Goal: Task Accomplishment & Management: Complete application form

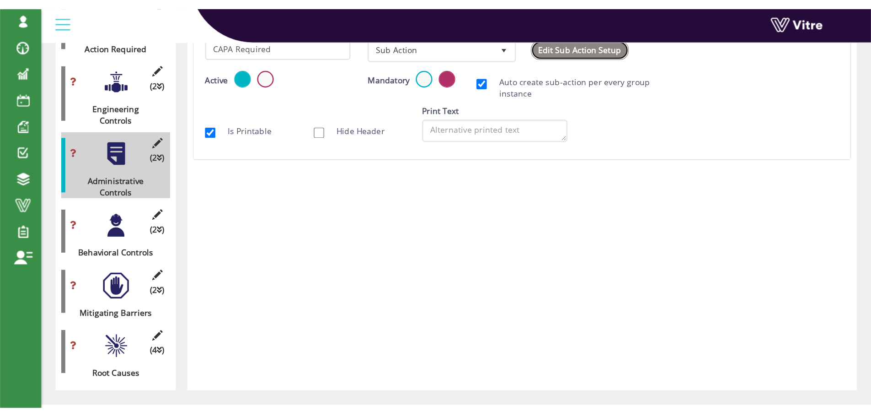
scroll to position [286, 0]
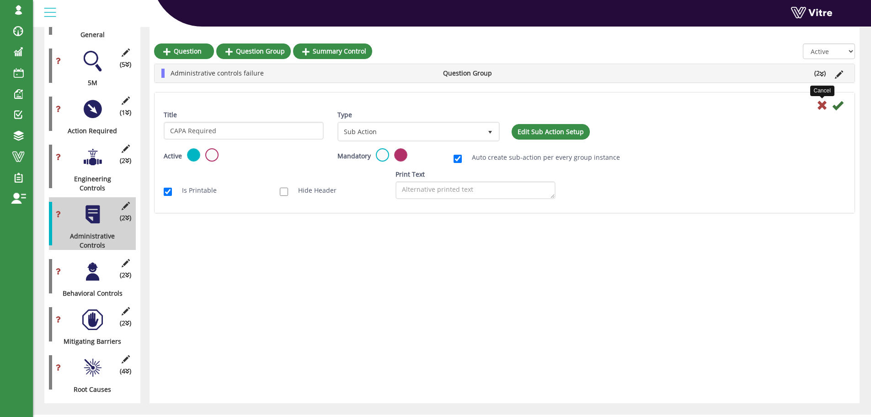
click at [695, 106] on icon at bounding box center [822, 105] width 11 height 11
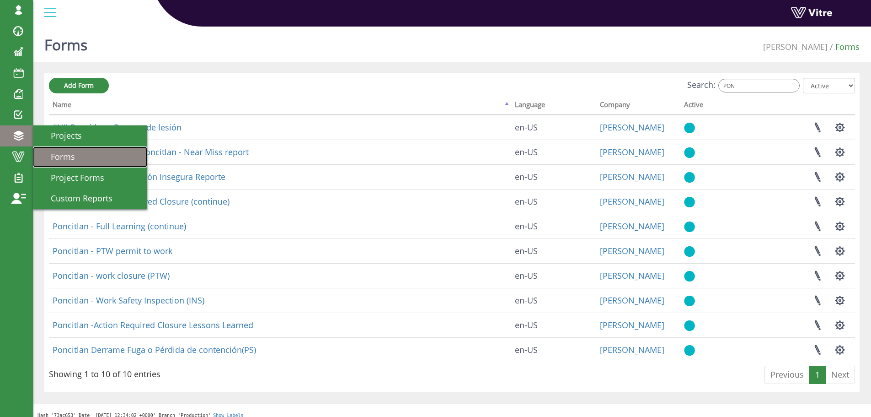
click at [62, 154] on span "Forms" at bounding box center [57, 156] width 35 height 11
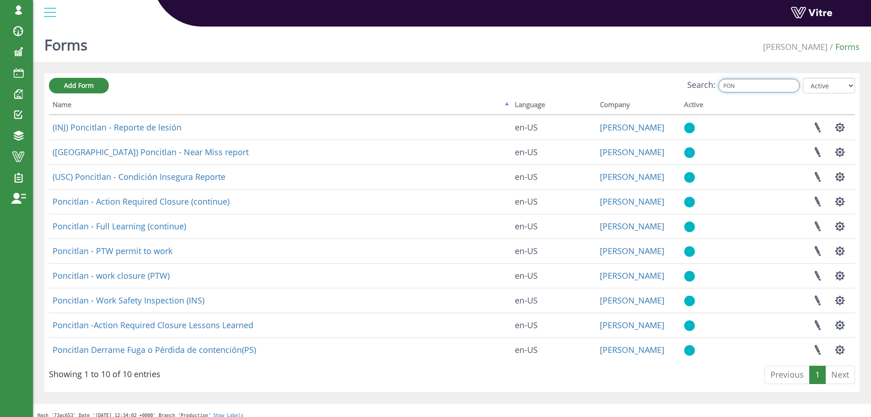
click at [746, 85] on input "PON" at bounding box center [759, 86] width 81 height 14
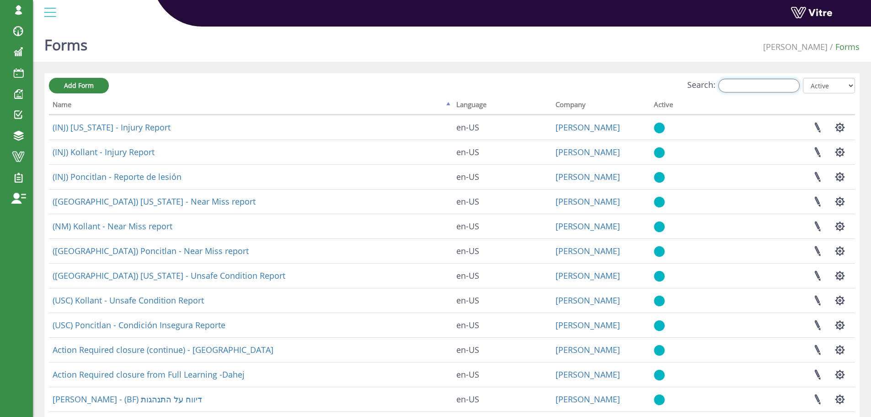
click at [756, 87] on input "Search:" at bounding box center [759, 86] width 81 height 14
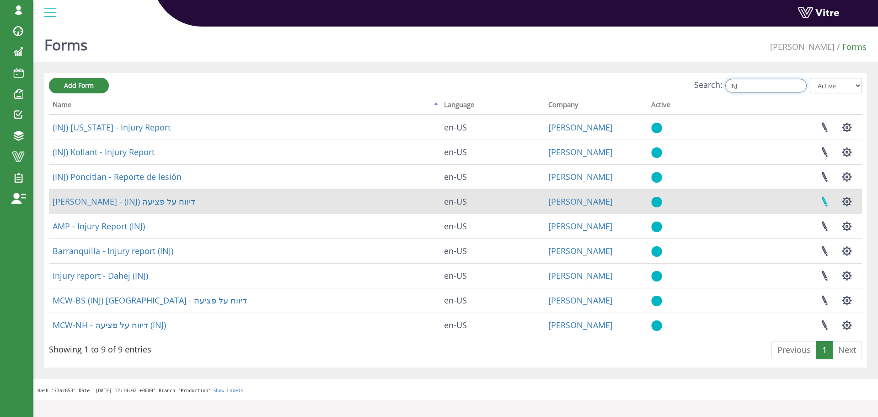
type input "INJ"
click at [821, 201] on link at bounding box center [824, 201] width 23 height 24
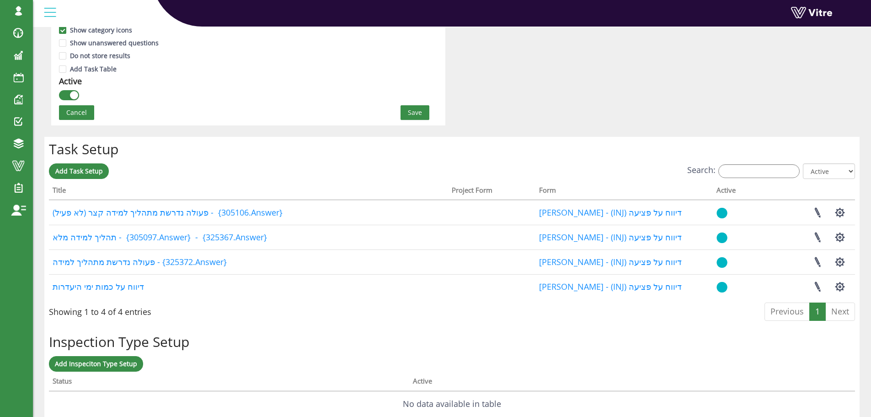
scroll to position [686, 0]
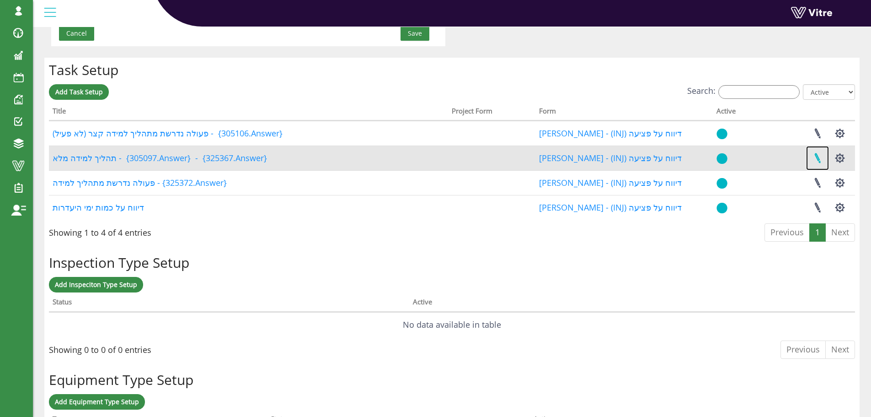
click at [818, 157] on link at bounding box center [817, 158] width 23 height 24
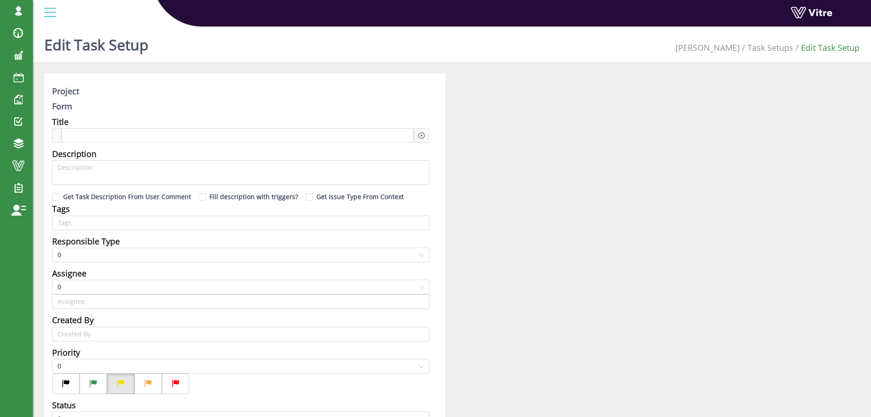
type input "[PERSON_NAME] SU"
type input "336"
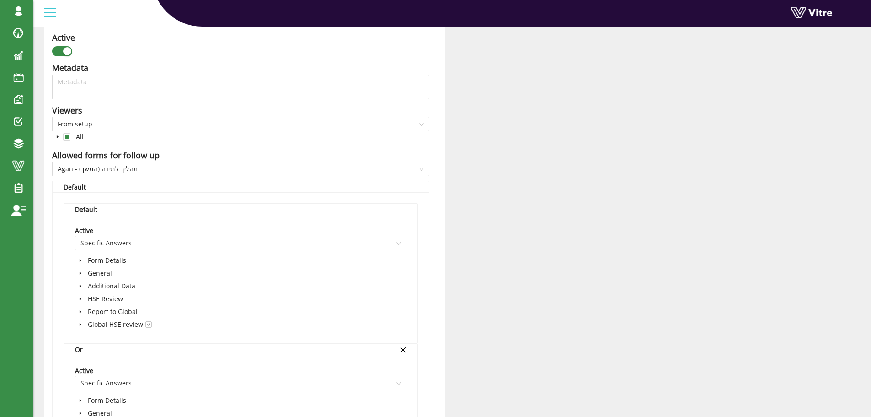
scroll to position [457, 0]
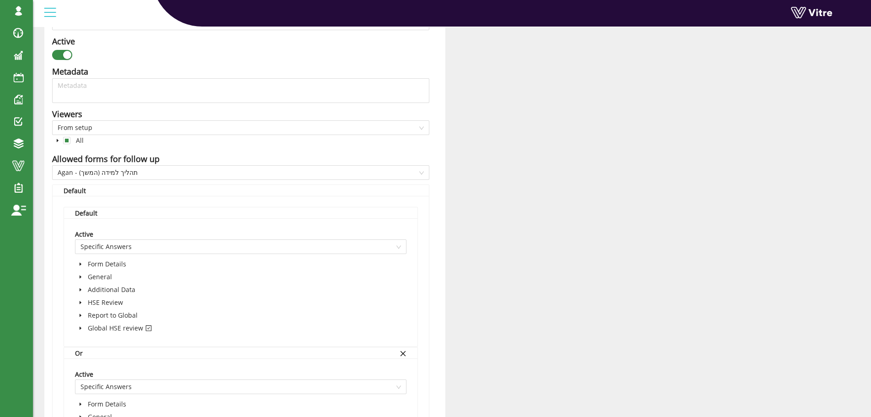
click at [58, 139] on icon "caret-down" at bounding box center [57, 140] width 5 height 5
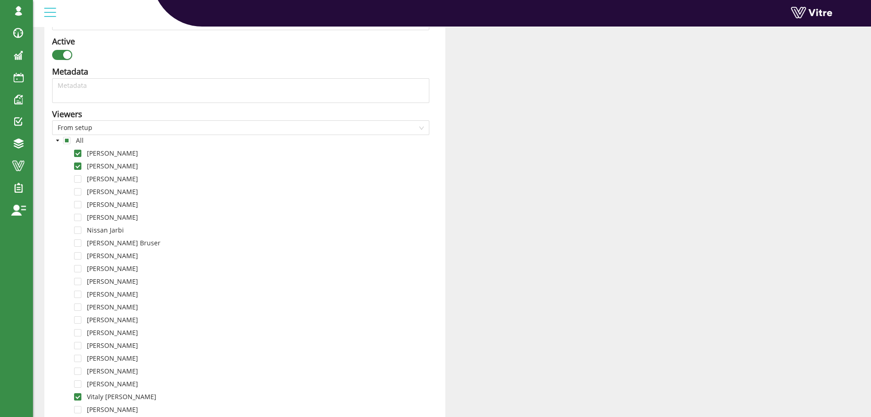
click at [57, 139] on icon "caret-down" at bounding box center [57, 140] width 3 height 2
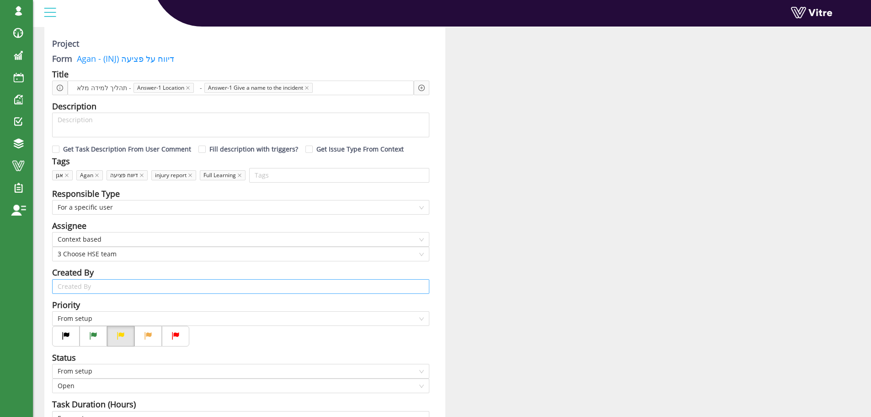
scroll to position [46, 0]
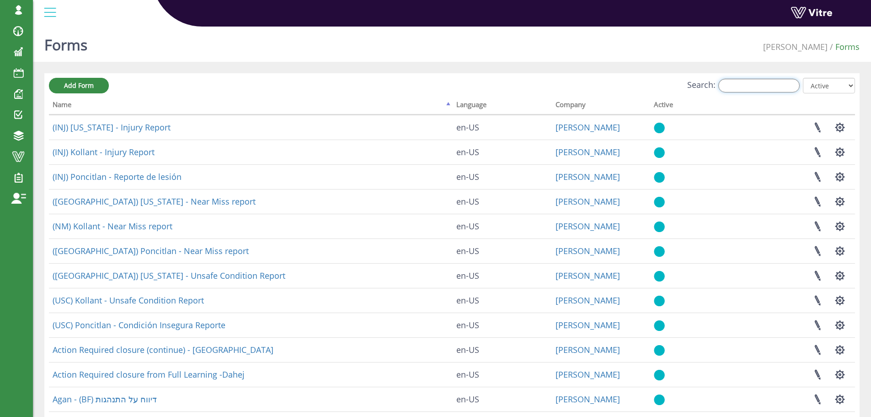
click at [764, 88] on input "Search:" at bounding box center [759, 86] width 81 height 14
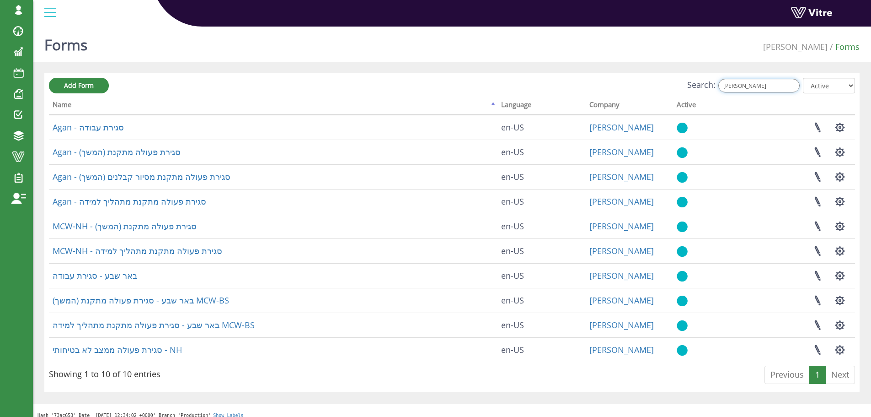
click at [749, 86] on input "סגיר" at bounding box center [759, 86] width 81 height 14
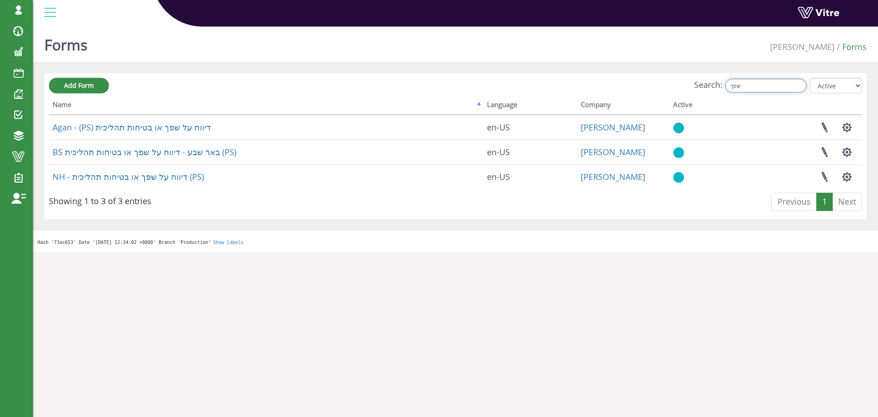
click at [755, 86] on input "שפך" at bounding box center [765, 86] width 81 height 14
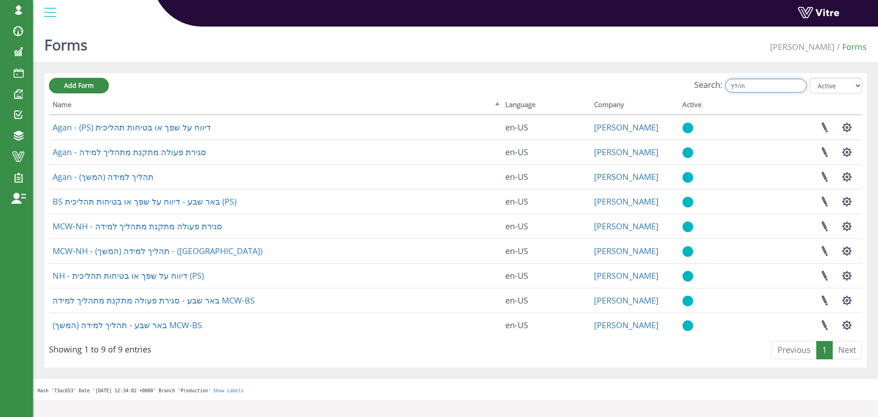
click at [761, 85] on input "תהליך" at bounding box center [765, 86] width 81 height 14
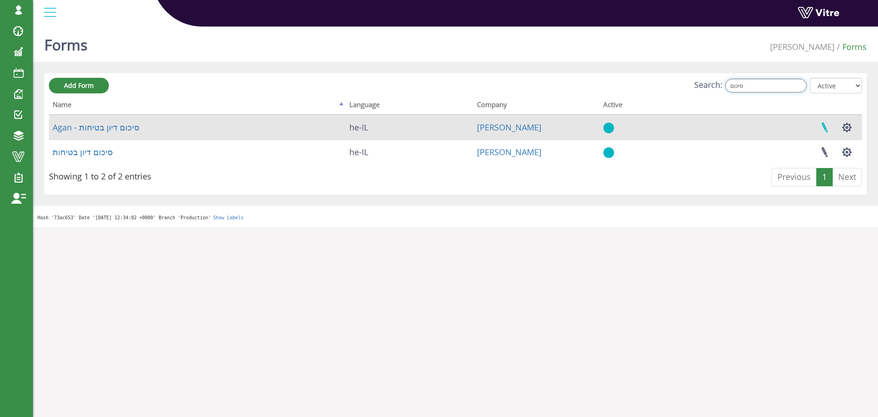
type input "סיכום"
click at [824, 127] on link at bounding box center [824, 127] width 23 height 24
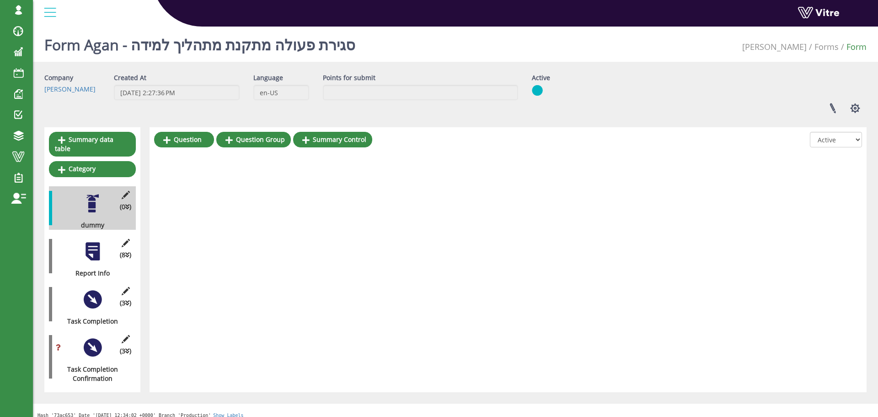
click at [92, 241] on div at bounding box center [92, 251] width 21 height 21
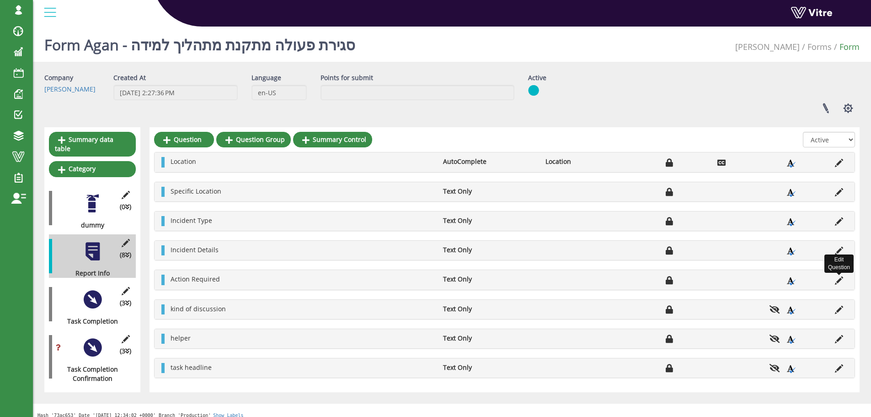
click at [839, 280] on icon at bounding box center [839, 280] width 8 height 8
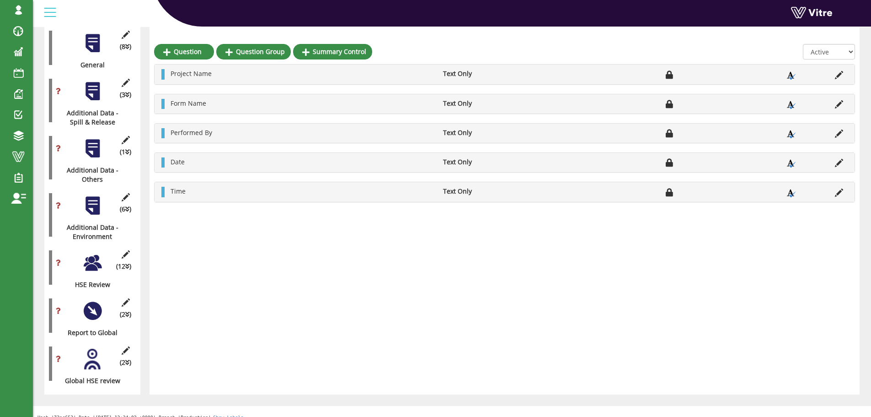
scroll to position [209, 0]
click at [89, 253] on div at bounding box center [92, 262] width 21 height 21
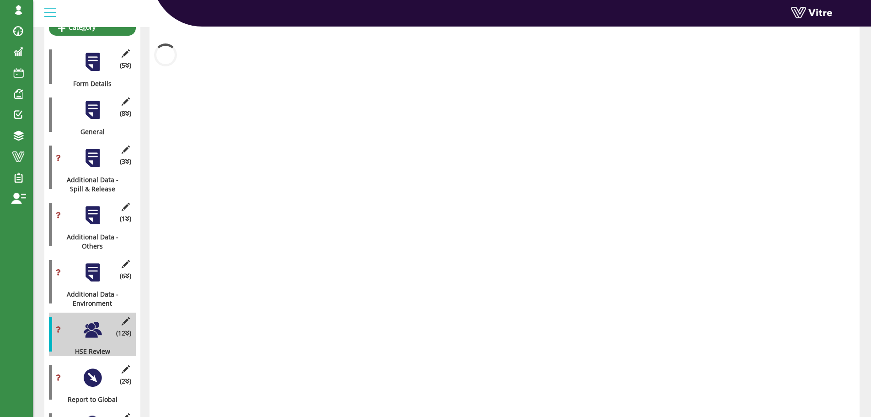
scroll to position [117, 0]
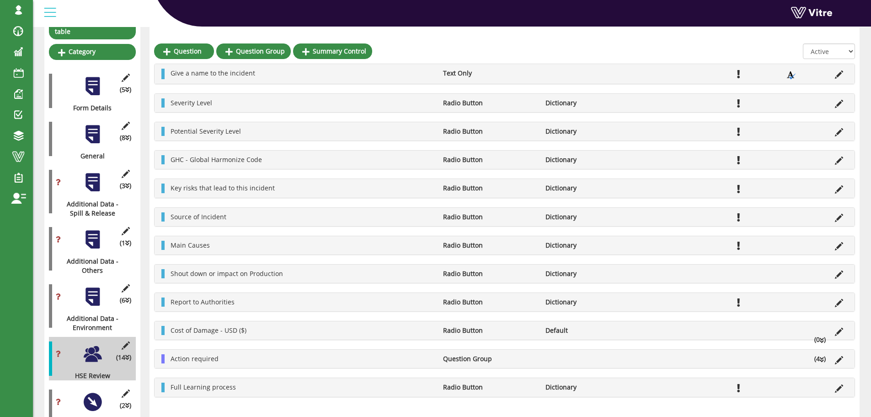
click at [272, 27] on div "Harel.Smadar Profile Notification Change Company English English Español França…" at bounding box center [452, 13] width 838 height 27
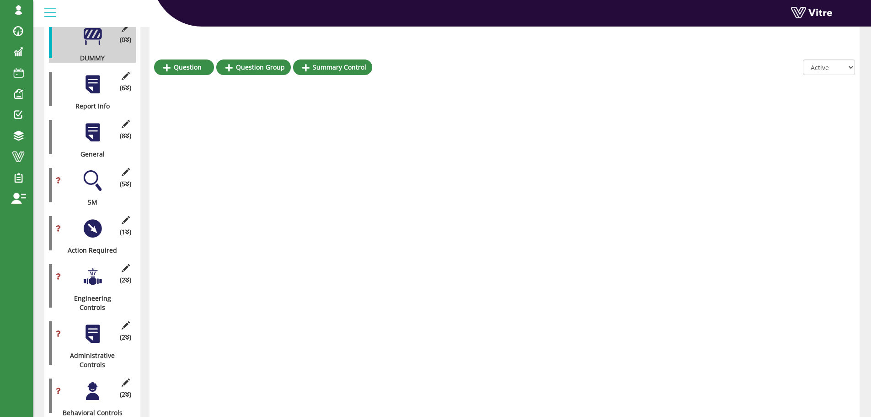
scroll to position [183, 0]
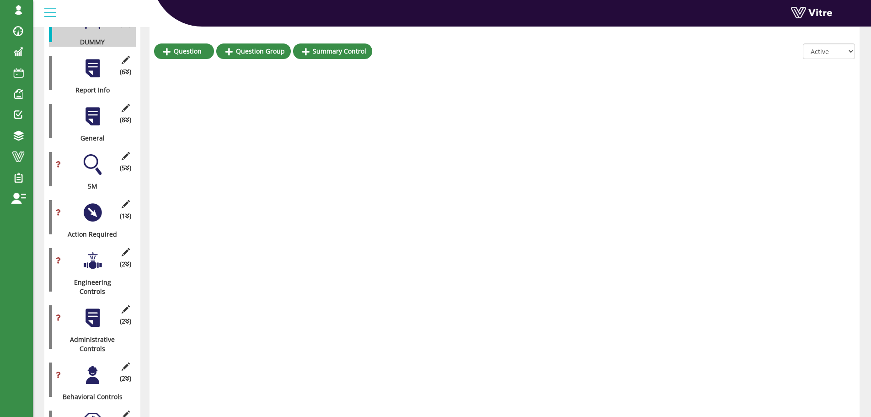
click at [92, 204] on div at bounding box center [92, 212] width 21 height 21
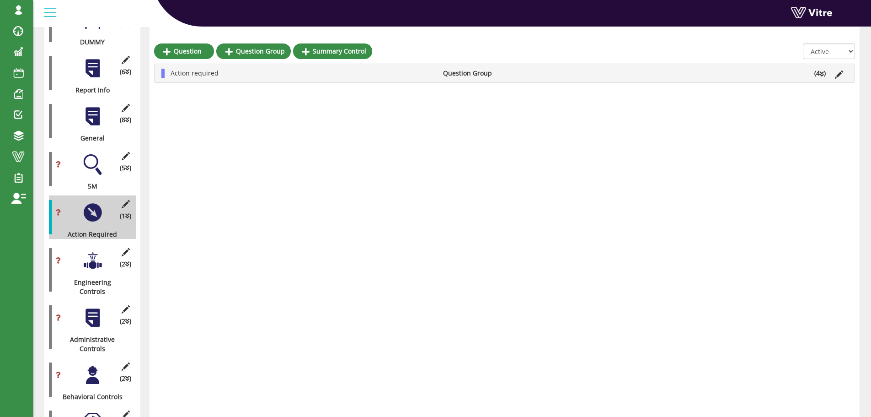
click at [821, 73] on icon at bounding box center [822, 74] width 4 height 6
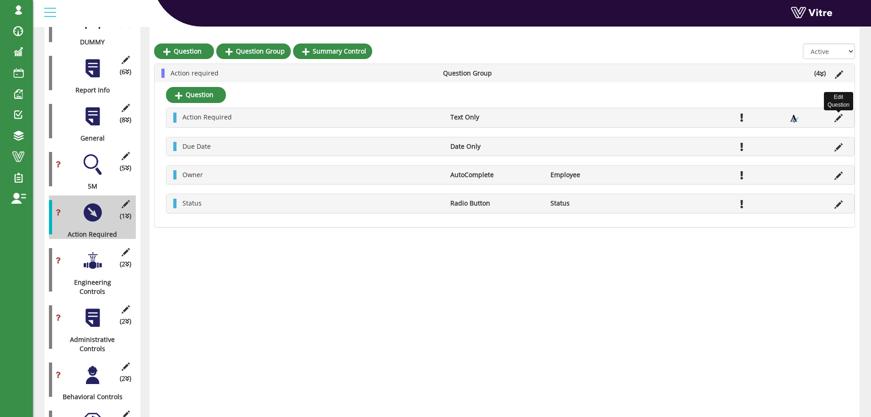
click at [841, 118] on icon at bounding box center [839, 118] width 8 height 8
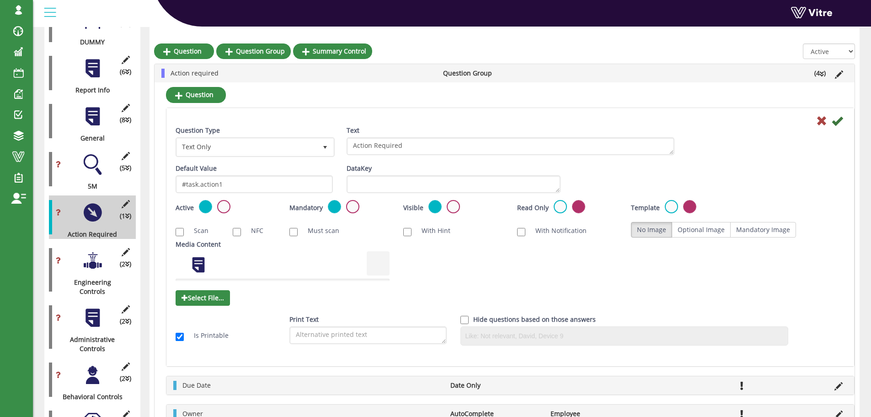
click at [93, 255] on div at bounding box center [92, 260] width 21 height 21
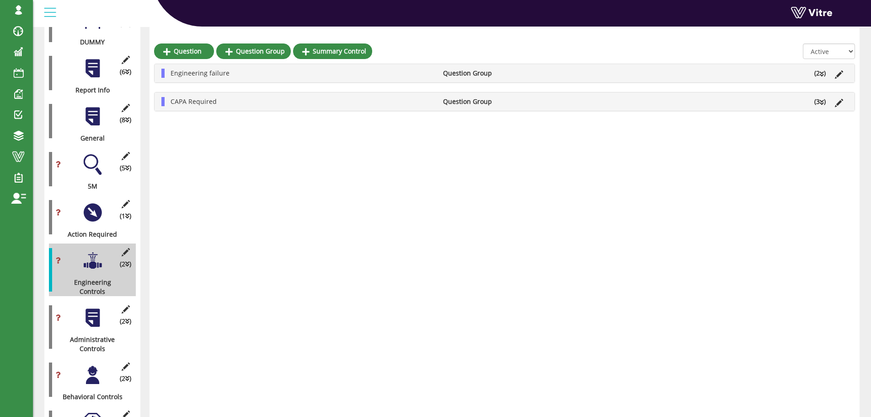
click at [820, 102] on icon at bounding box center [822, 102] width 4 height 6
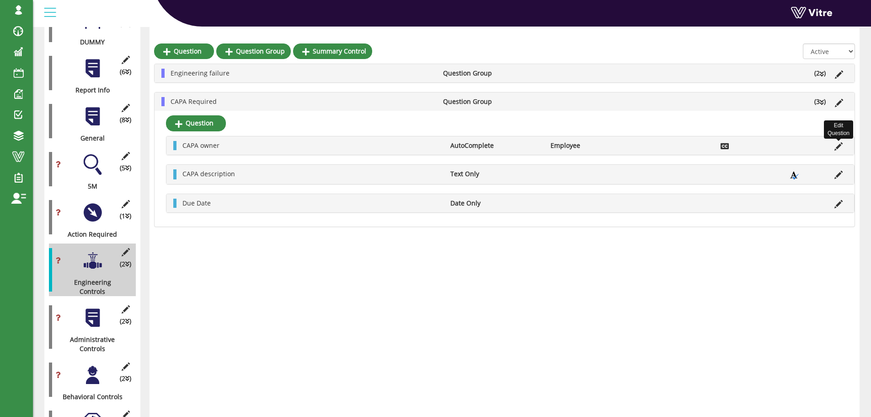
click at [838, 147] on icon at bounding box center [839, 146] width 8 height 8
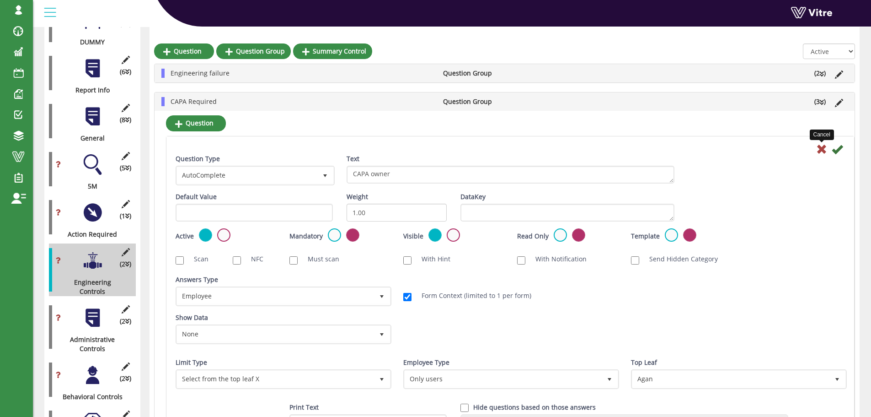
click at [822, 149] on icon at bounding box center [821, 149] width 11 height 11
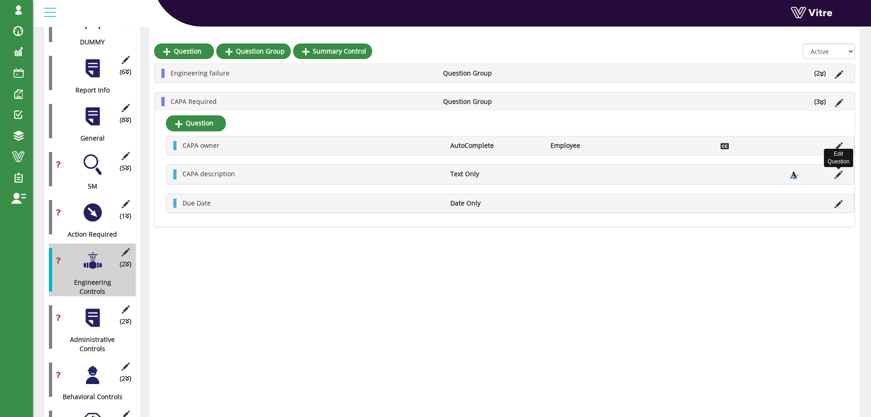
click at [839, 175] on icon at bounding box center [839, 175] width 8 height 8
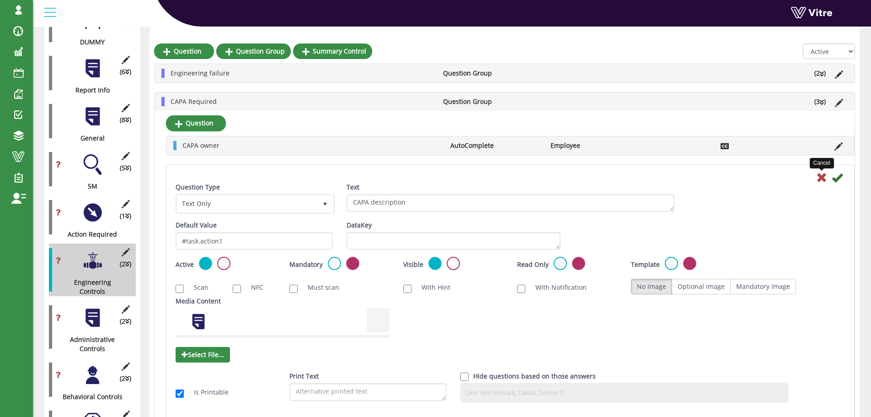
click at [823, 179] on icon at bounding box center [821, 177] width 11 height 11
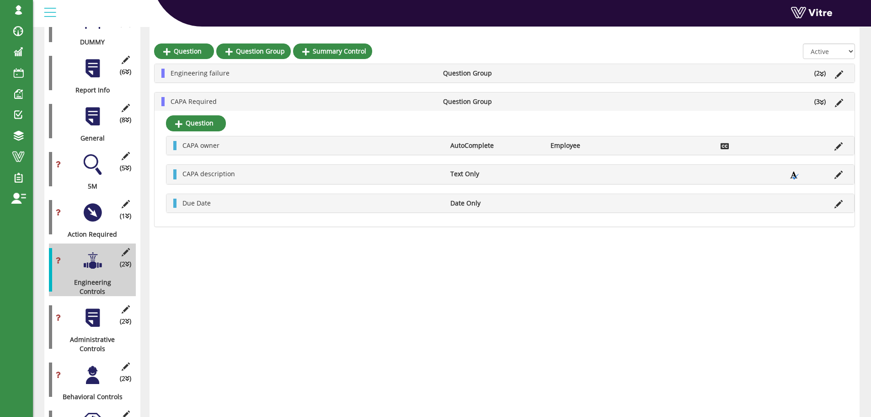
click at [548, 104] on ul "CAPA Required Question Group (3 )" at bounding box center [507, 101] width 682 height 9
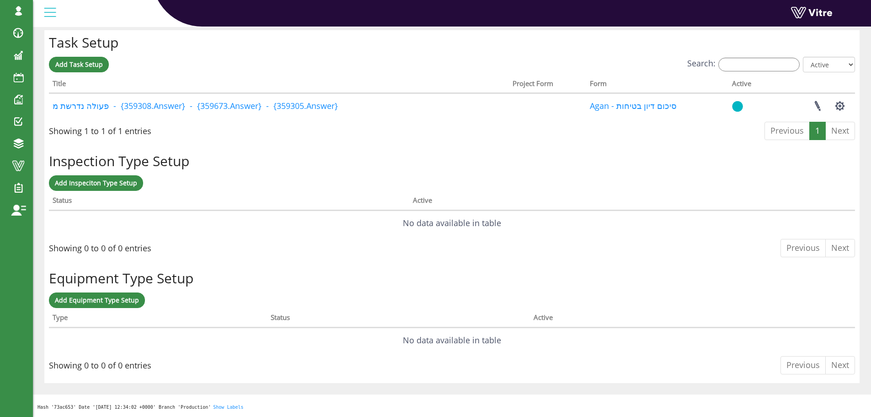
scroll to position [668, 0]
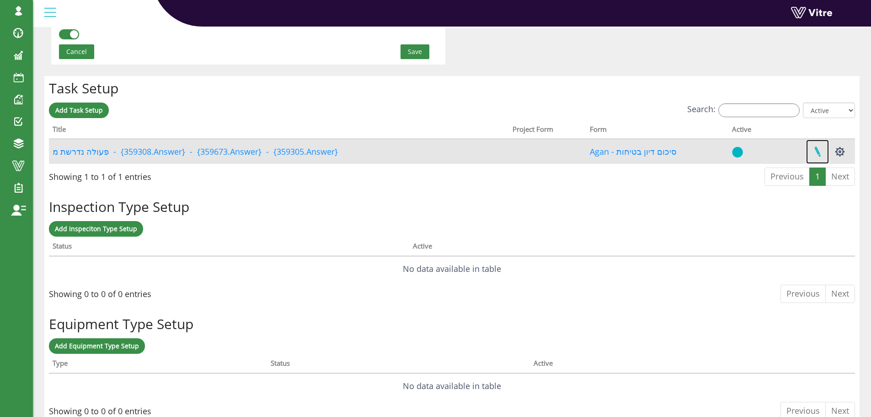
click at [818, 152] on link at bounding box center [817, 151] width 23 height 24
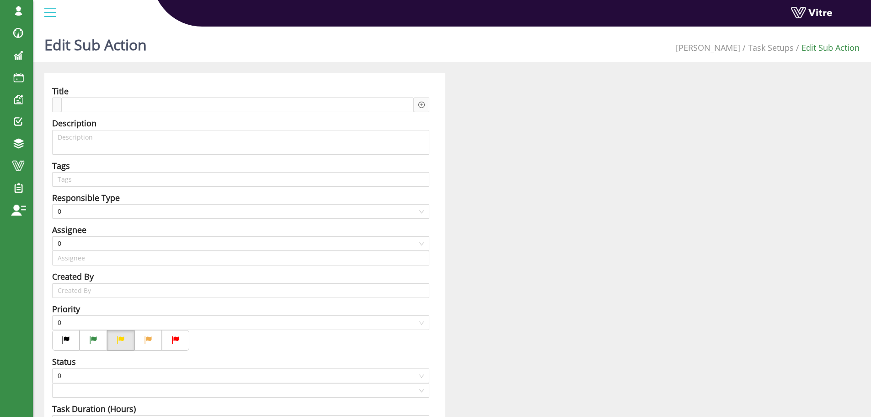
type input "[PERSON_NAME] SU"
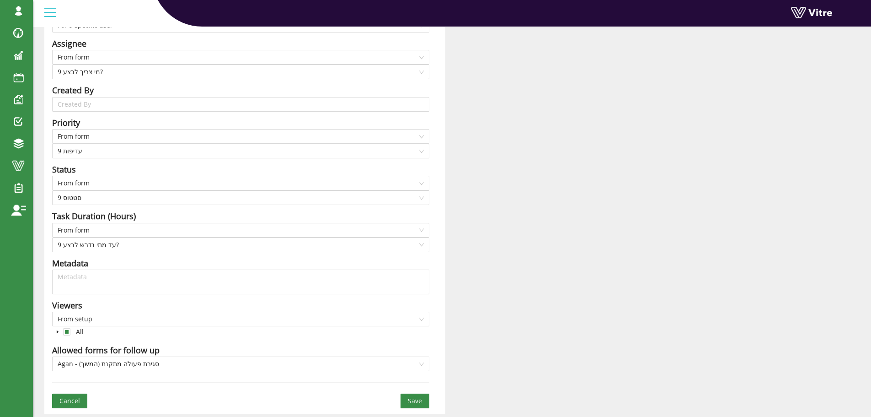
scroll to position [227, 0]
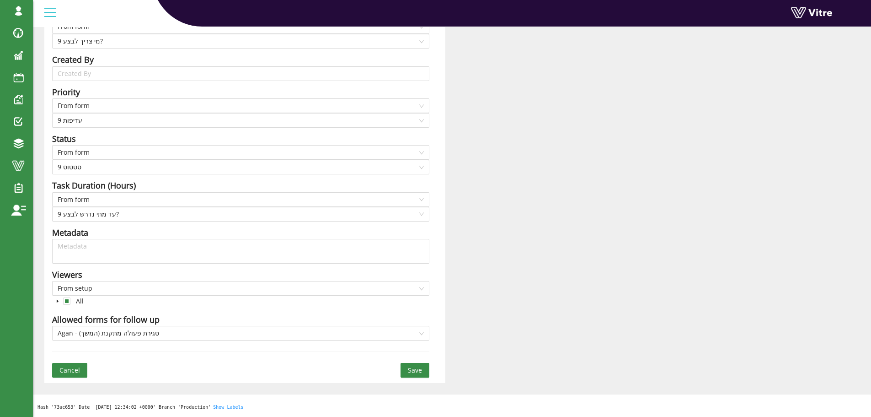
click at [58, 301] on icon "caret-down" at bounding box center [58, 301] width 2 height 3
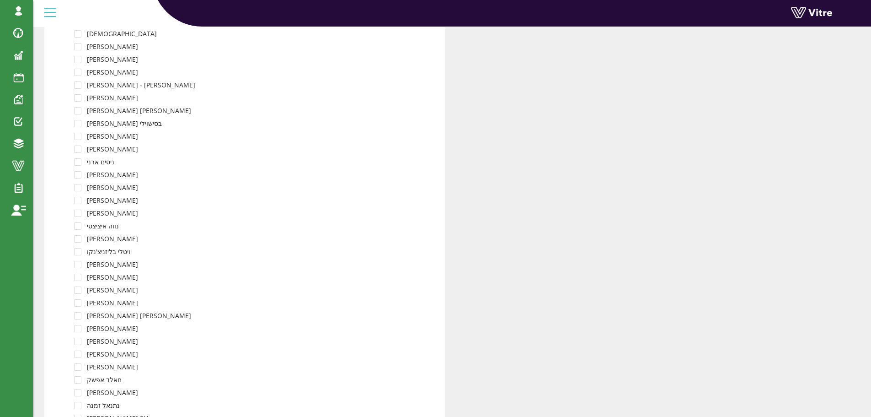
scroll to position [30026, 0]
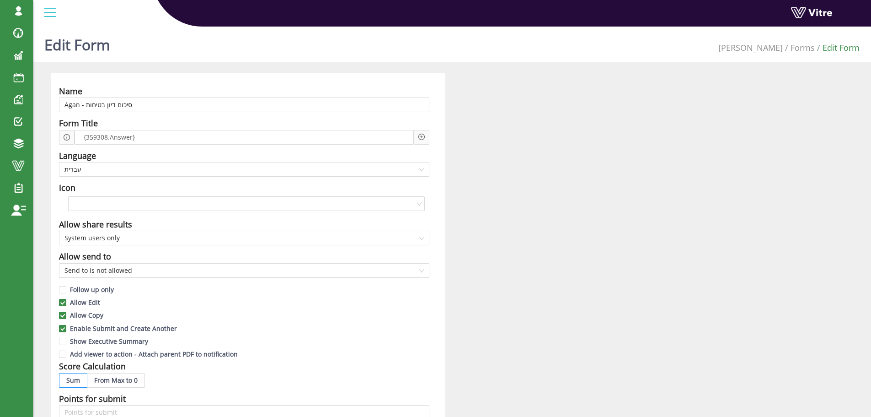
scroll to position [580, 0]
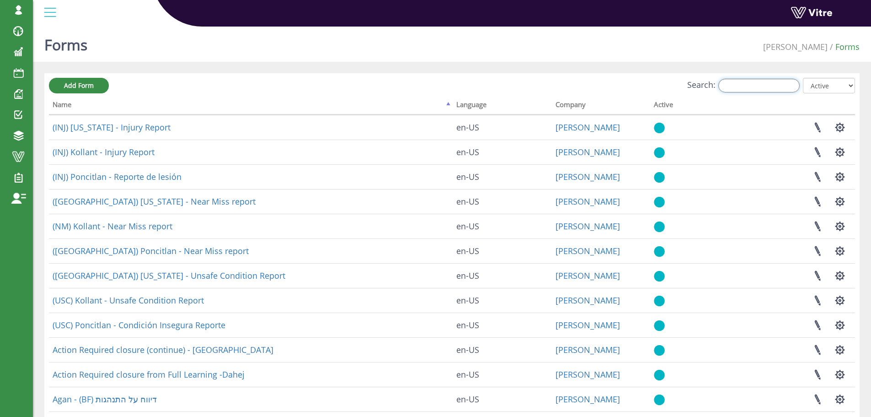
click at [774, 87] on input "Search:" at bounding box center [759, 86] width 81 height 14
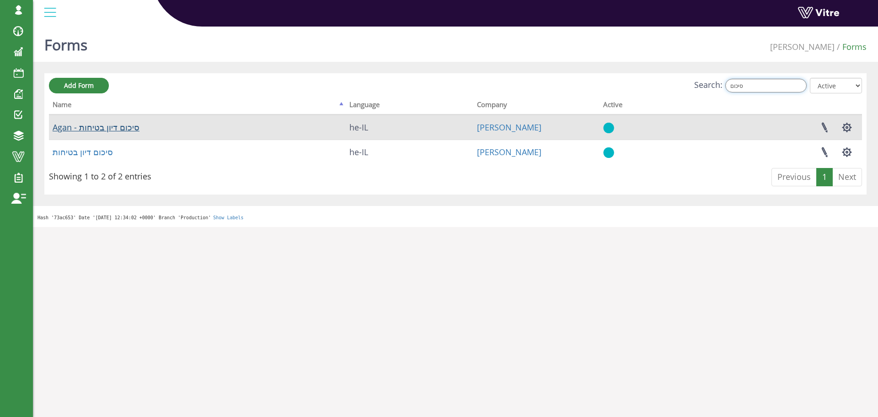
type input "סיכום"
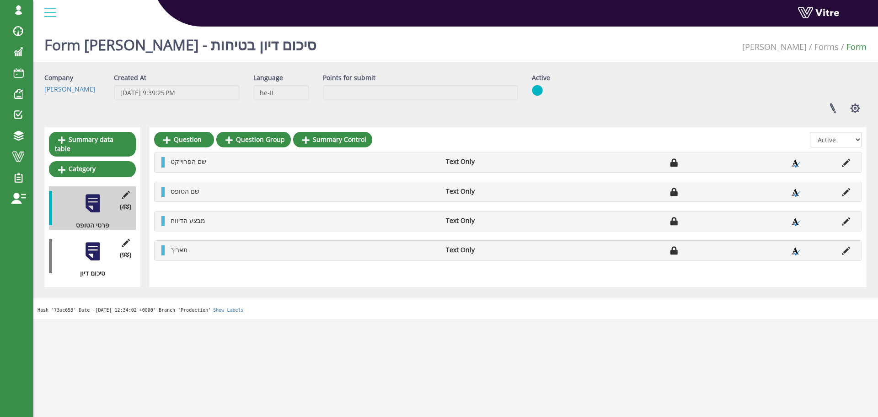
click at [94, 241] on div at bounding box center [92, 251] width 21 height 21
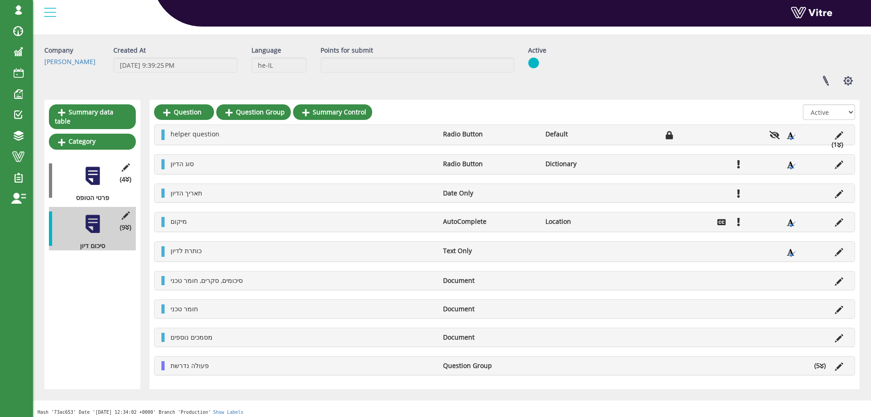
scroll to position [32, 0]
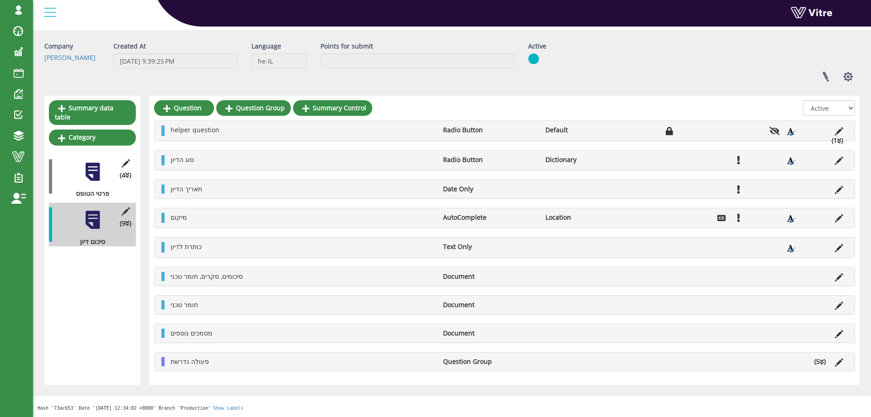
click at [575, 361] on ul "פעולה נדרשת Question Group (5 )" at bounding box center [507, 361] width 682 height 9
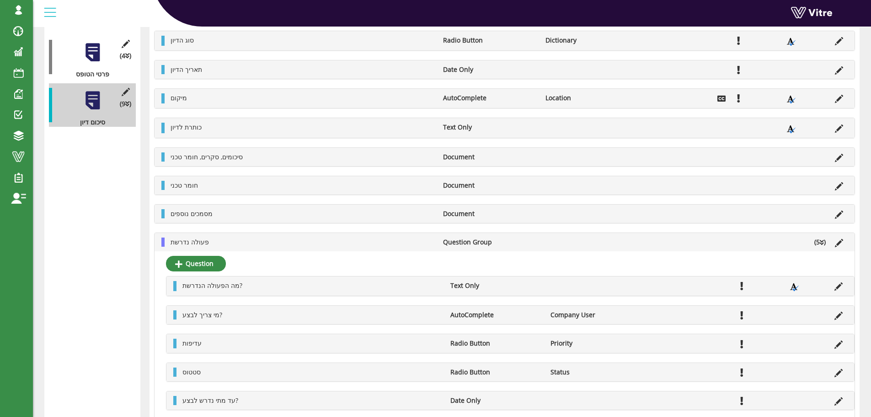
scroll to position [204, 0]
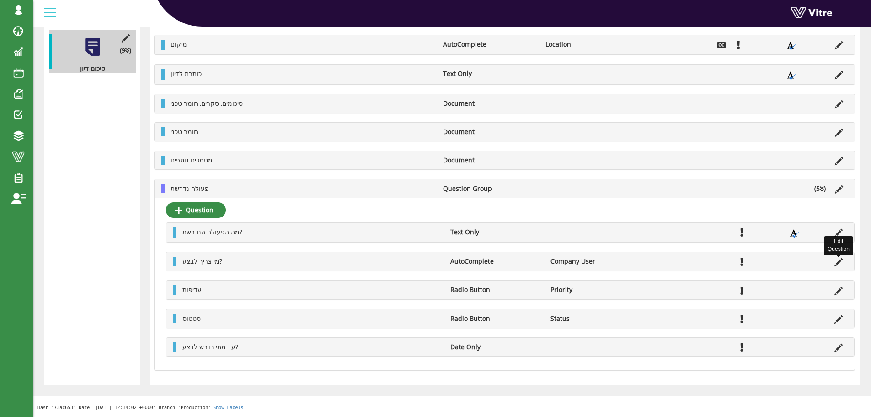
click at [838, 262] on icon at bounding box center [839, 262] width 8 height 8
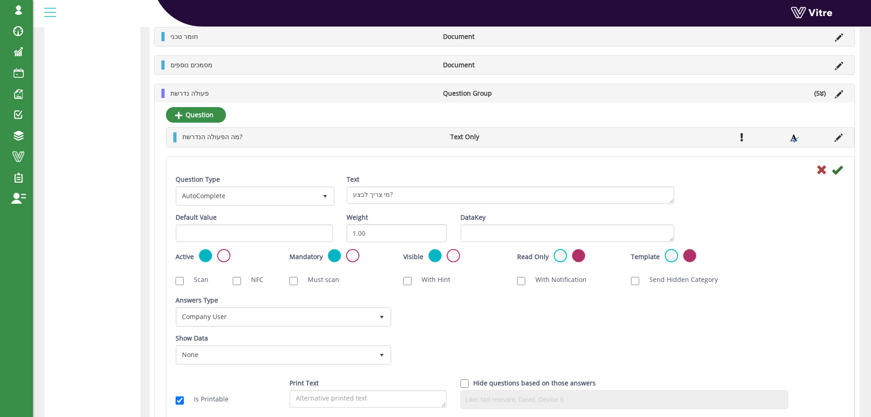
scroll to position [296, 0]
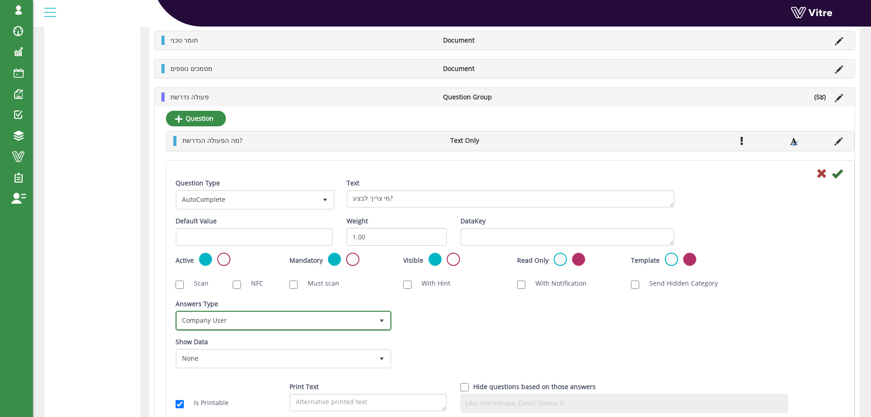
click at [381, 322] on span "select" at bounding box center [381, 320] width 7 height 7
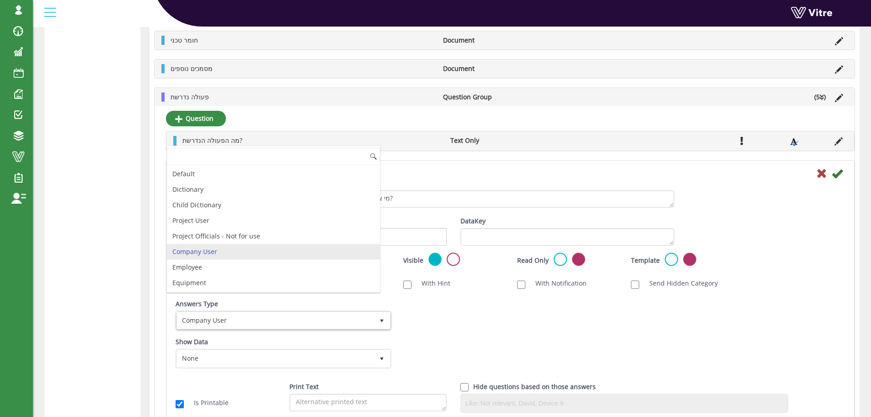
click at [474, 327] on div "Answers Type Company User 5 Answers Type Company User 5 Module Select Form Cont…" at bounding box center [510, 318] width 683 height 38
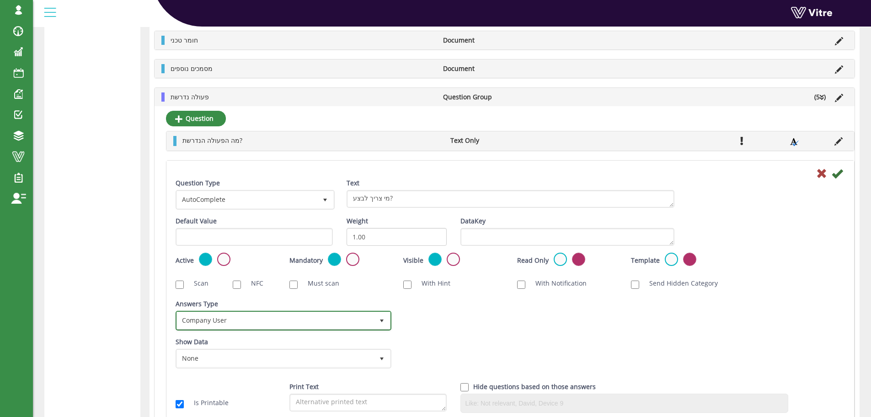
click at [384, 320] on span "select" at bounding box center [381, 320] width 7 height 7
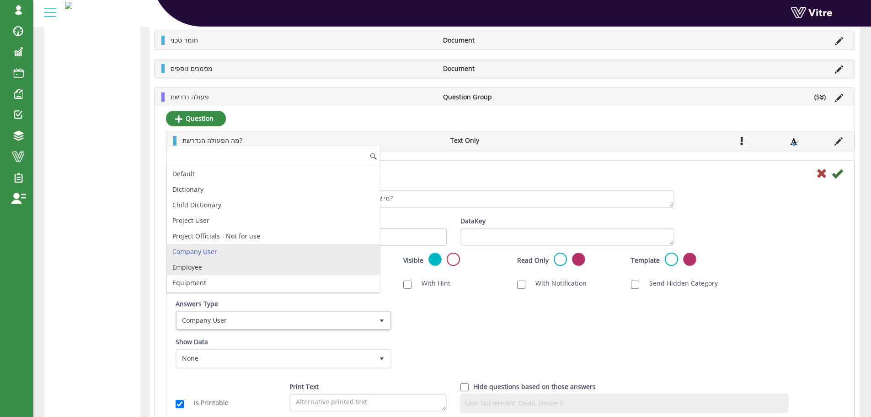
click at [198, 268] on li "Employee" at bounding box center [273, 267] width 213 height 16
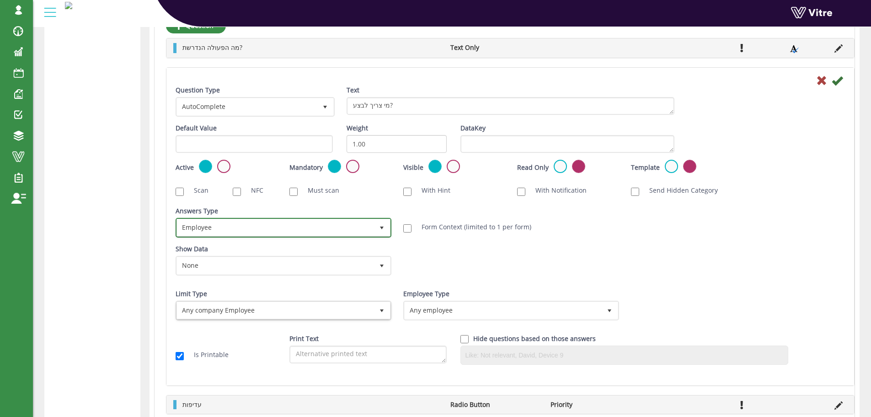
scroll to position [433, 0]
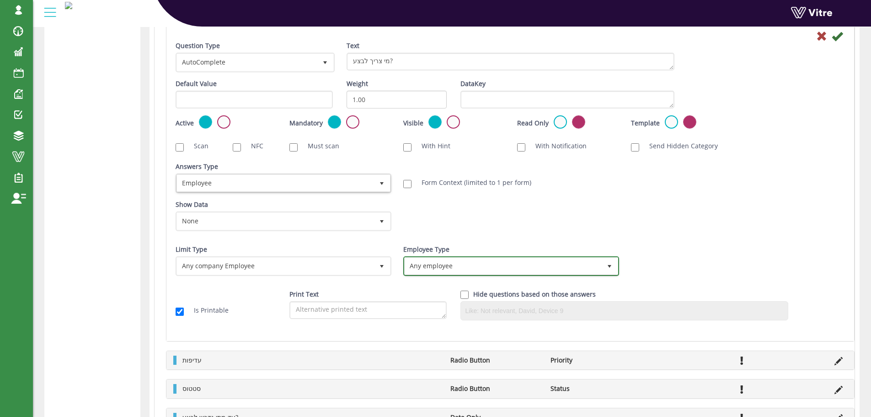
click at [424, 267] on span "Any employee" at bounding box center [503, 265] width 197 height 16
click at [421, 284] on li "Only users" at bounding box center [501, 284] width 213 height 16
click at [414, 228] on div "Show Data None 0 Certificates IL - עבודה בגובה IL - מפעיל מלגזה IL- מוביל חומ"ס…" at bounding box center [510, 219] width 683 height 38
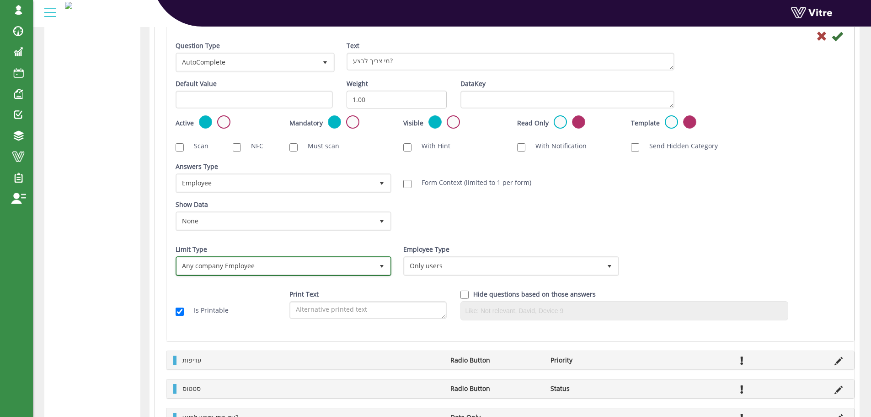
click at [384, 267] on span "select" at bounding box center [381, 266] width 7 height 7
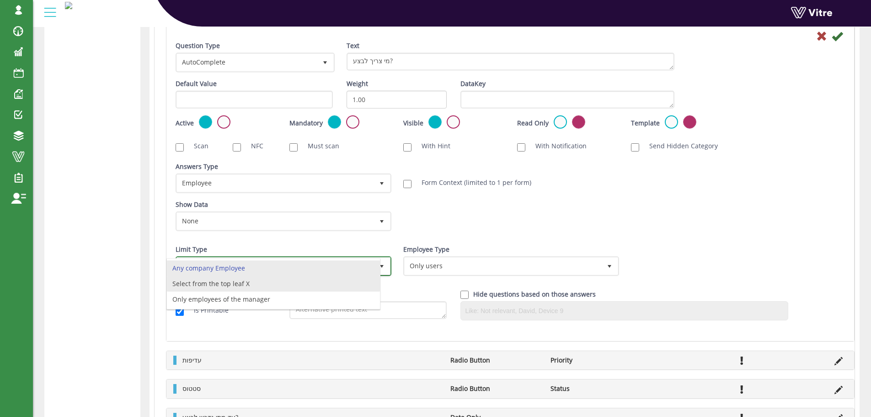
click at [221, 284] on li "Select from the top leaf X" at bounding box center [273, 284] width 213 height 16
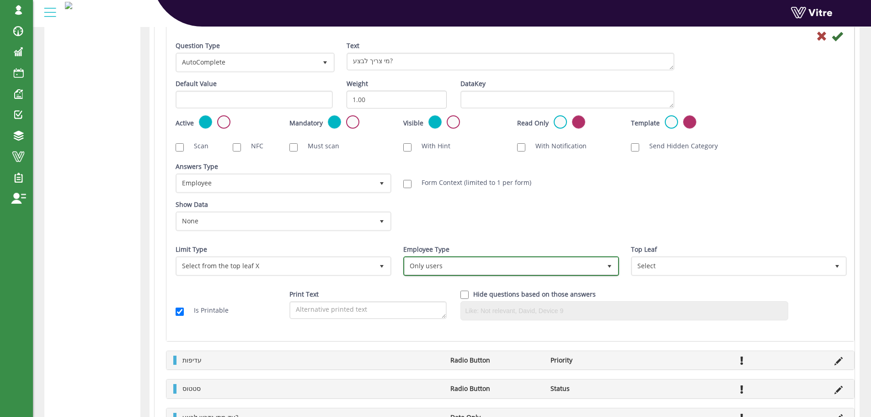
click at [423, 262] on span "Only users" at bounding box center [503, 265] width 197 height 16
click at [492, 234] on div "Show Data None 0 Certificates IL - עבודה בגובה IL - מפעיל מלגזה IL- מוביל חומ"ס…" at bounding box center [510, 219] width 683 height 38
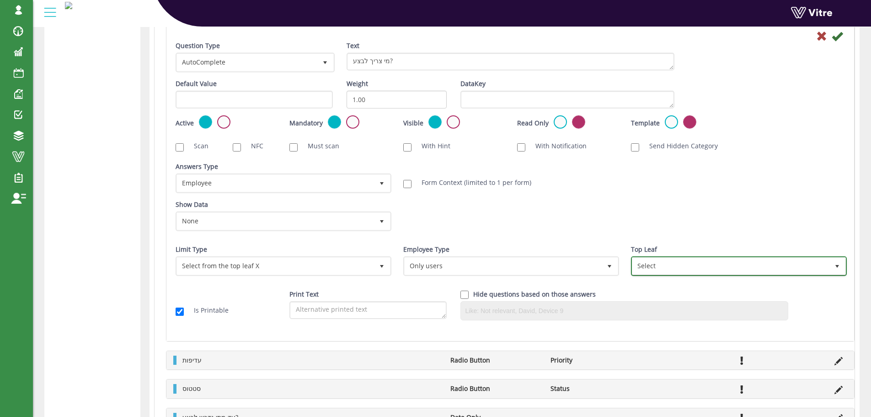
click at [661, 268] on span "Select" at bounding box center [731, 265] width 197 height 16
click at [604, 227] on div "Show Data None 0 Certificates IL - עבודה בגובה IL - מפעיל מלגזה IL- מוביל חומ"ס…" at bounding box center [510, 219] width 683 height 38
click at [484, 227] on div "Show Data None 0 Certificates IL - עבודה בגובה IL - מפעיל מלגזה IL- מוביל חומ"ס…" at bounding box center [510, 219] width 683 height 38
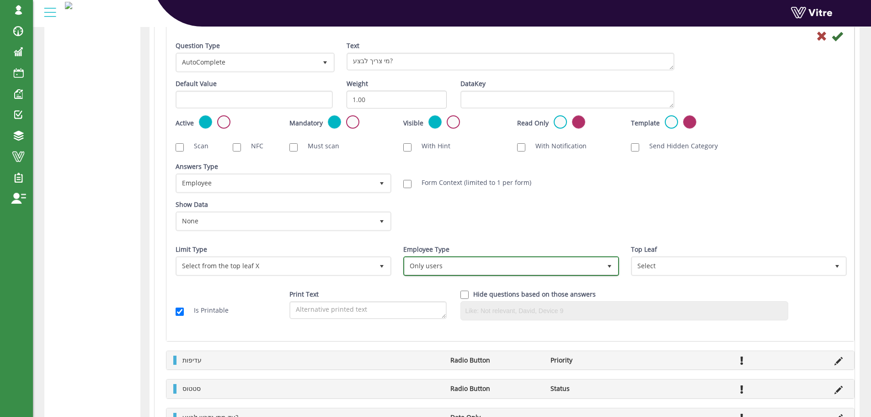
click at [485, 268] on span "Only users" at bounding box center [503, 265] width 197 height 16
click at [534, 220] on div "Show Data None 0 Certificates IL - עבודה בגובה IL - מפעיל מלגזה IL- מוביל חומ"ס…" at bounding box center [510, 219] width 683 height 38
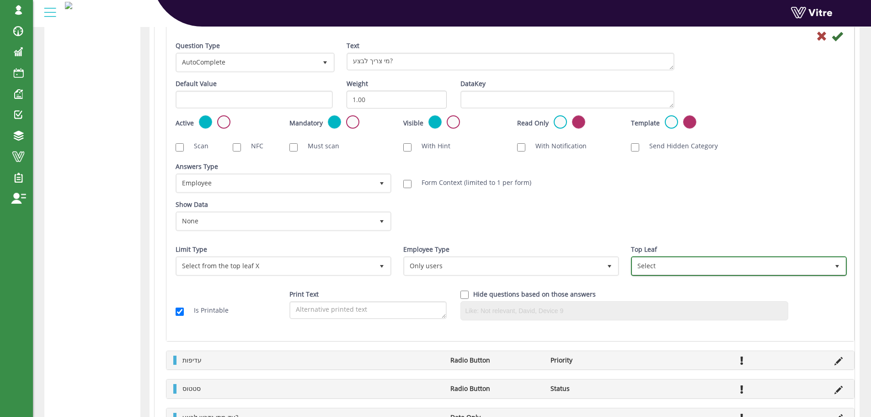
click at [678, 263] on span "Select" at bounding box center [731, 265] width 197 height 16
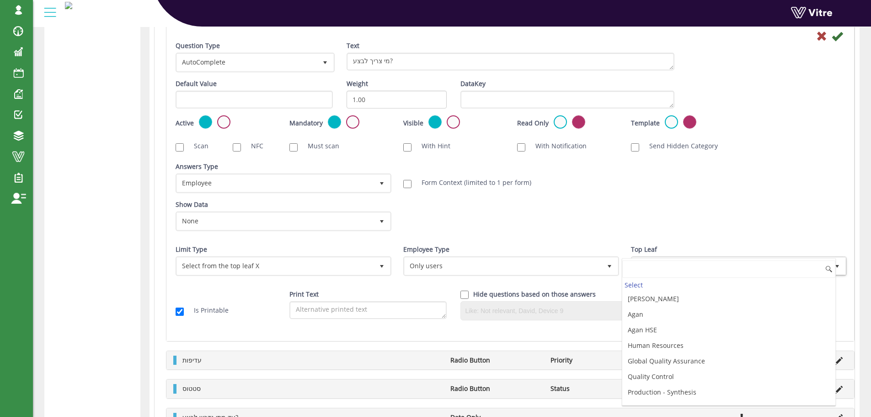
click at [706, 227] on div "Show Data None 0 Certificates IL - עבודה בגובה IL - מפעיל מלגזה IL- מוביל חומ"ס…" at bounding box center [510, 219] width 683 height 38
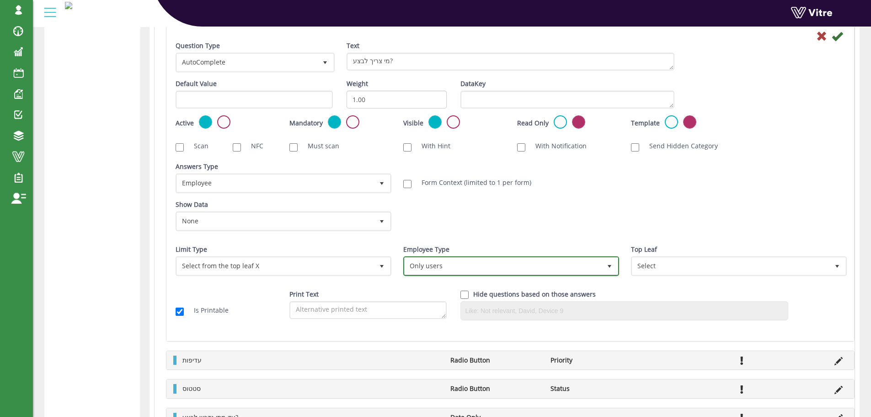
click at [436, 264] on span "Only users" at bounding box center [503, 265] width 197 height 16
click at [463, 229] on div "Show Data None 0 Certificates IL - עבודה בגובה IL - מפעיל מלגזה IL- מוביל חומ"ס…" at bounding box center [510, 219] width 683 height 38
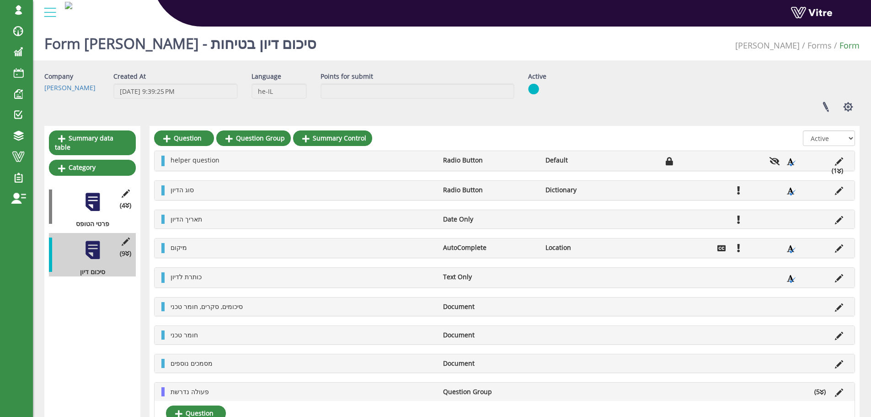
scroll to position [0, 0]
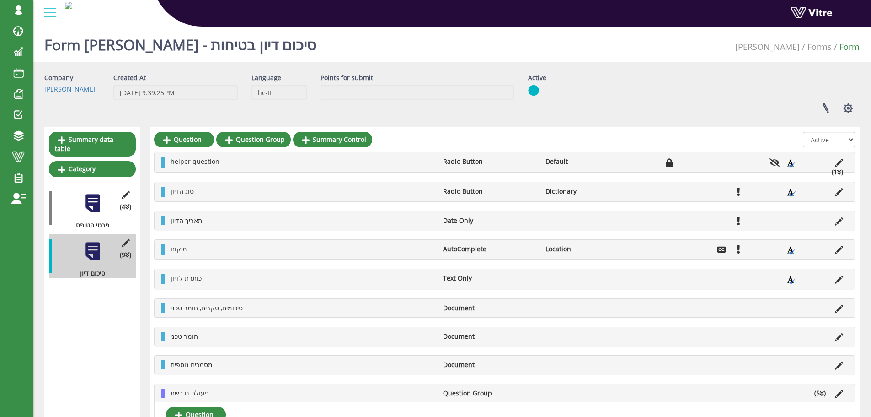
click at [424, 112] on div "Company [PERSON_NAME] Created At [DATE] 9:39:25 PM Language he-IL Points for su…" at bounding box center [452, 96] width 829 height 47
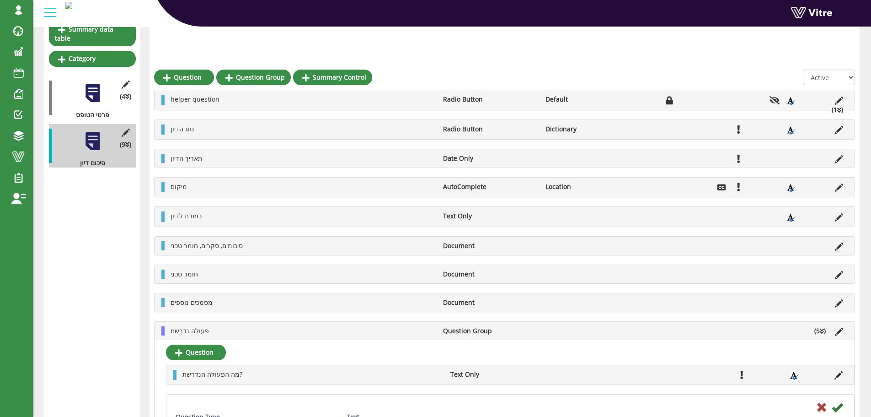
scroll to position [137, 0]
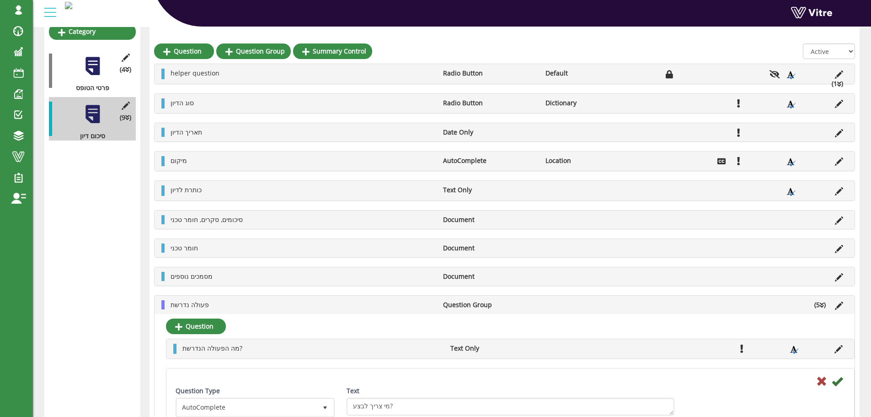
click at [375, 304] on li "פעולה נדרשת" at bounding box center [302, 304] width 273 height 9
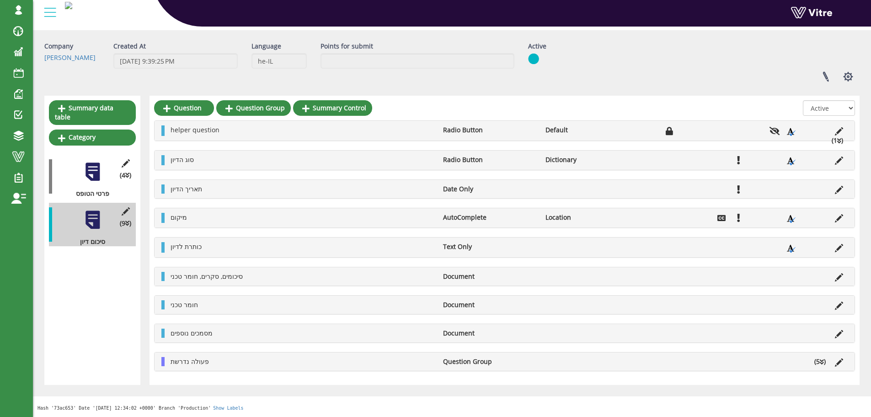
scroll to position [32, 0]
click at [88, 271] on div "Summary data table Category (4 ) פרטי הטופס (0 ) נוכחות בעלי תפקידים (9 ) סיכום…" at bounding box center [92, 240] width 96 height 289
